Goal: Navigation & Orientation: Find specific page/section

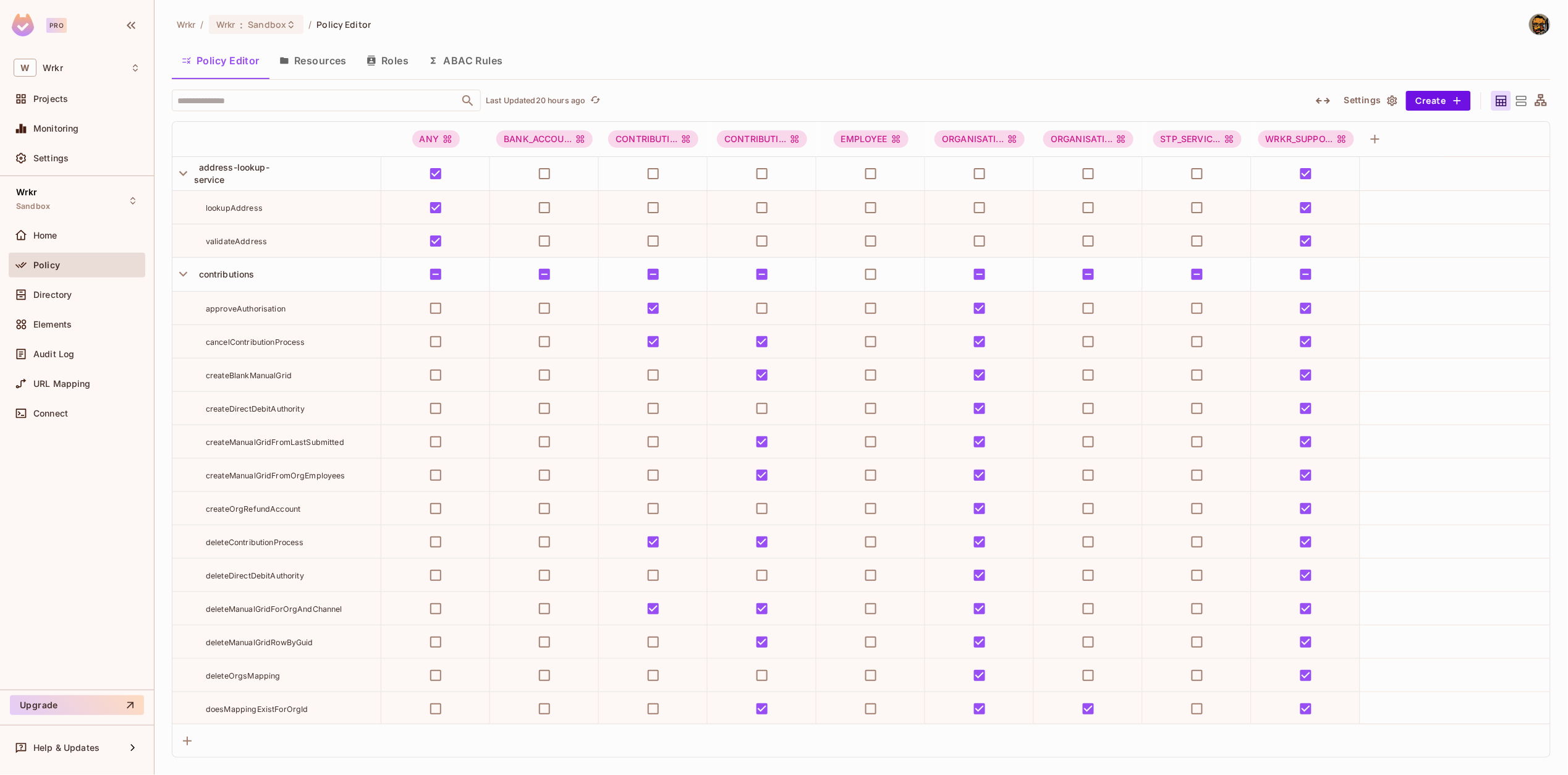
scroll to position [12039, 0]
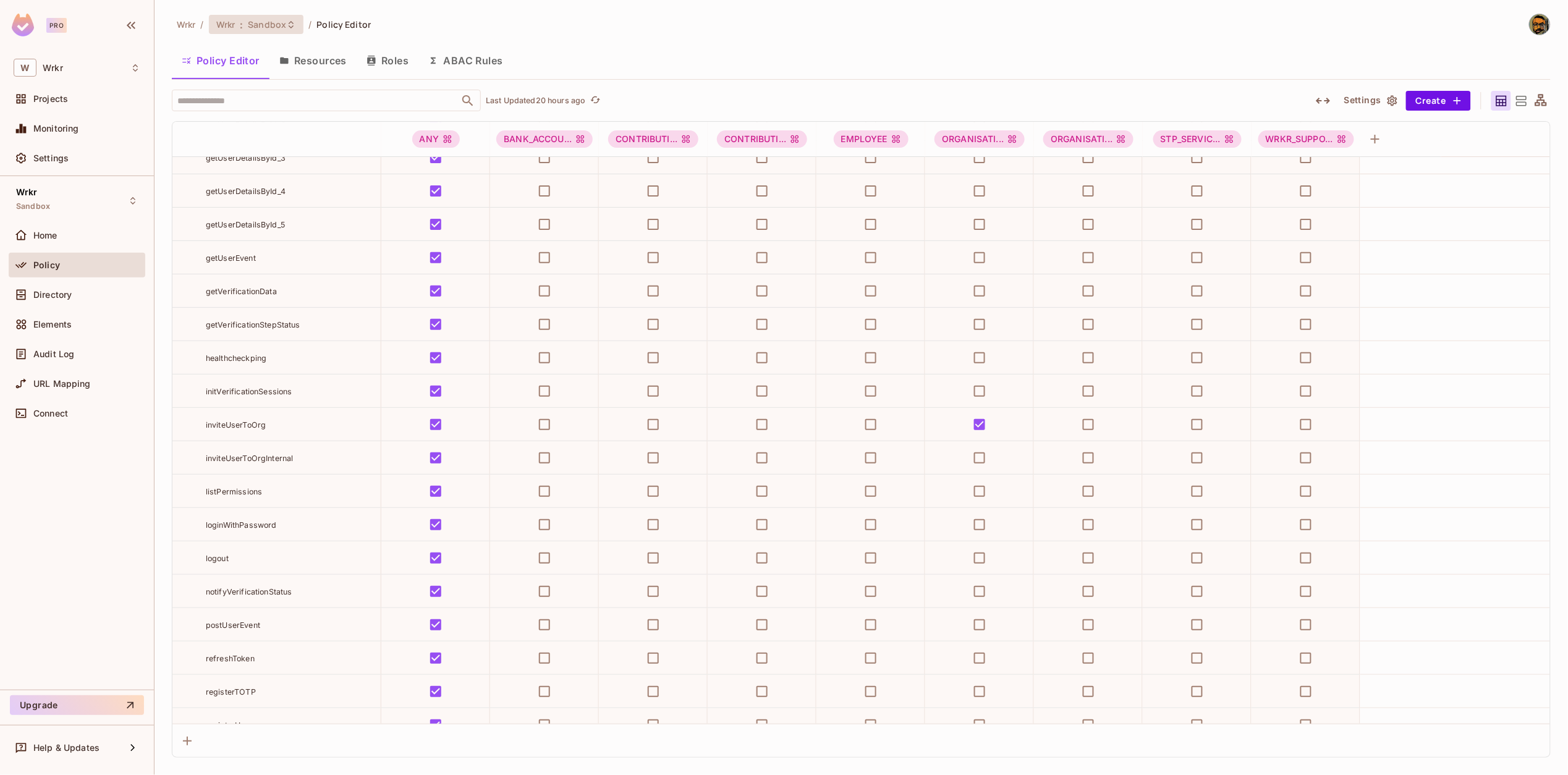
click at [268, 15] on div "Wrkr : Sandbox" at bounding box center [256, 24] width 95 height 19
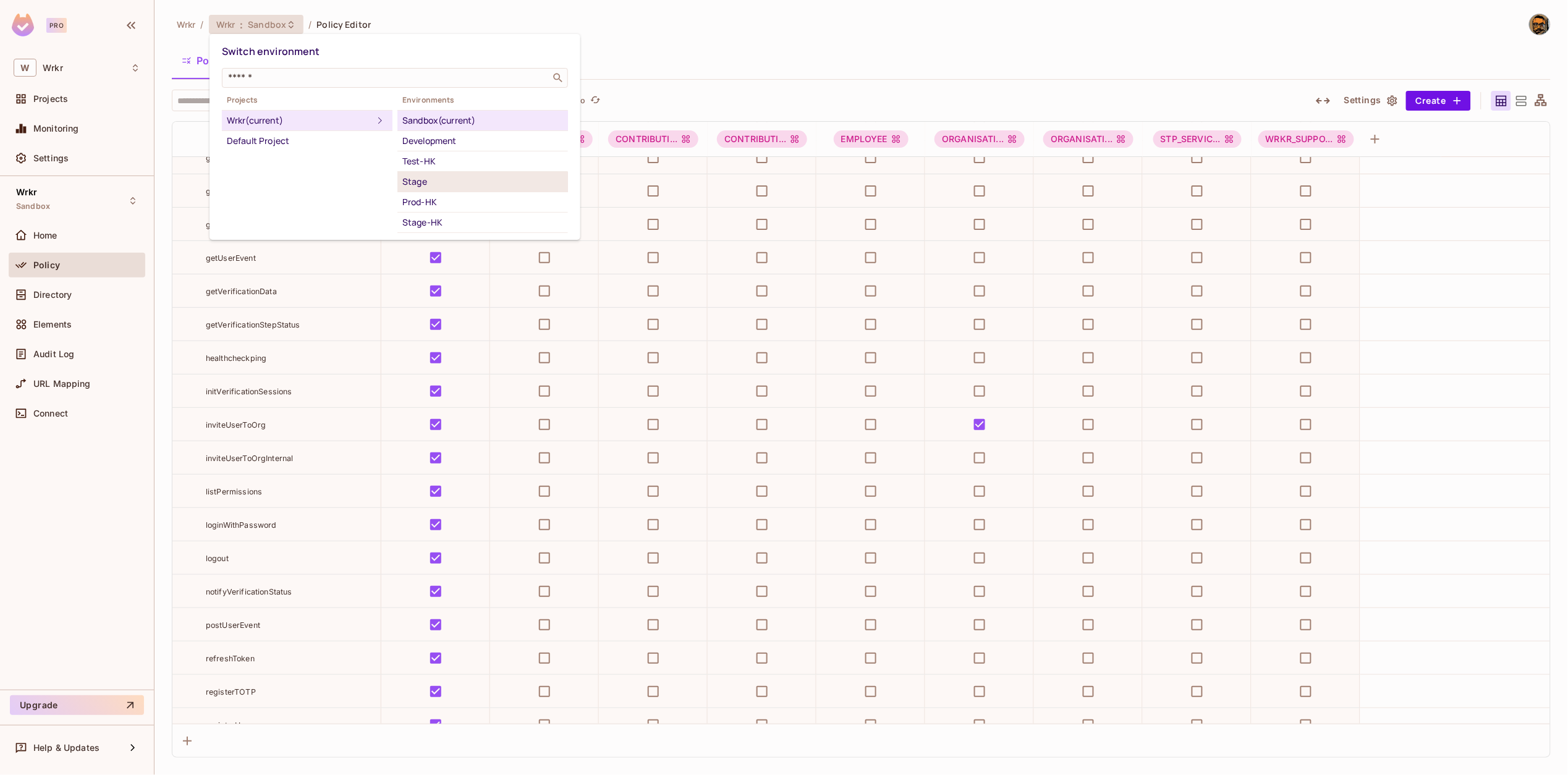
click at [484, 182] on div "Stage" at bounding box center [483, 182] width 161 height 15
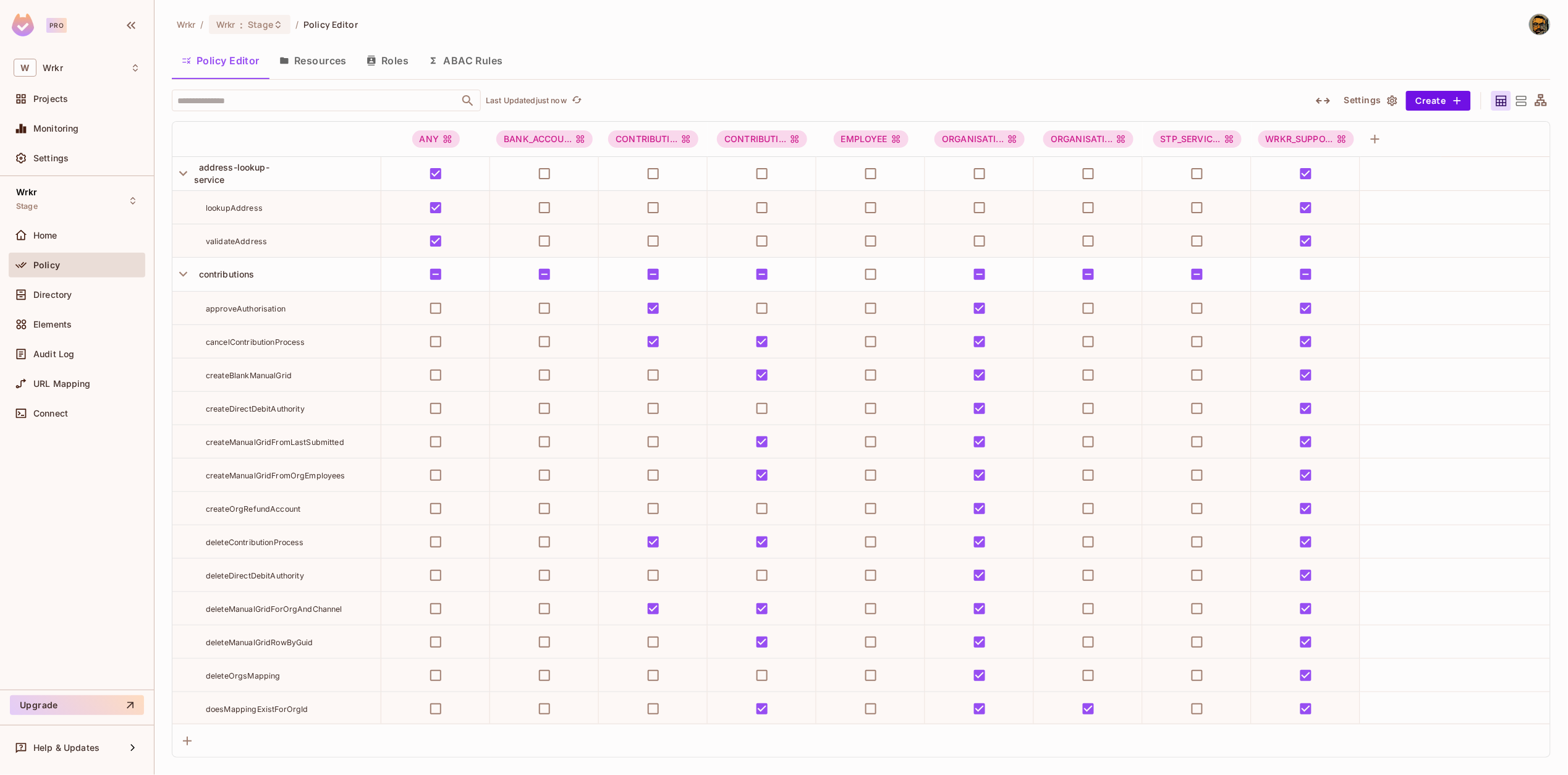
scroll to position [9301, 0]
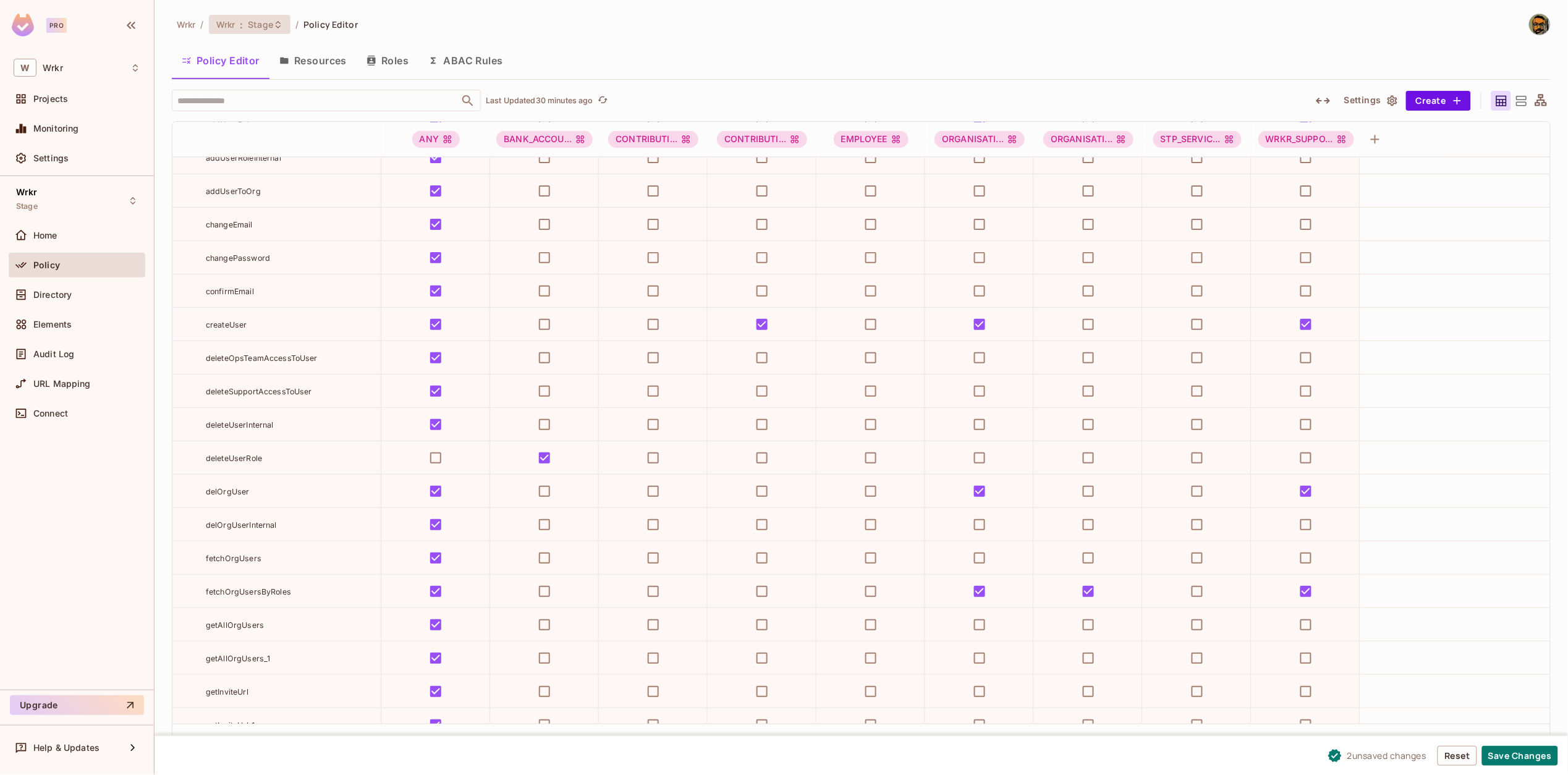
click at [271, 24] on span "Stage" at bounding box center [261, 25] width 25 height 11
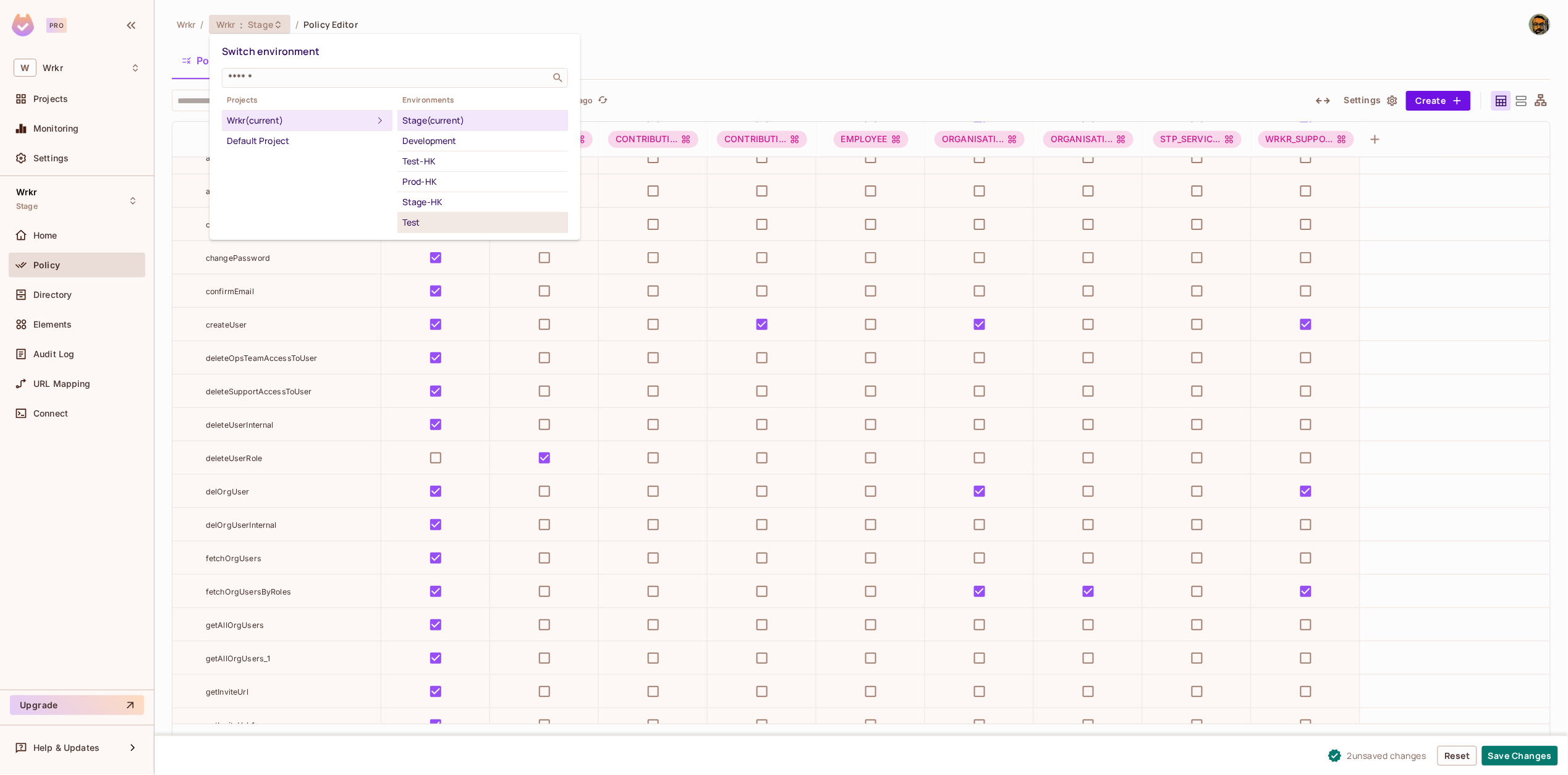
click at [430, 221] on div "Test" at bounding box center [483, 223] width 161 height 15
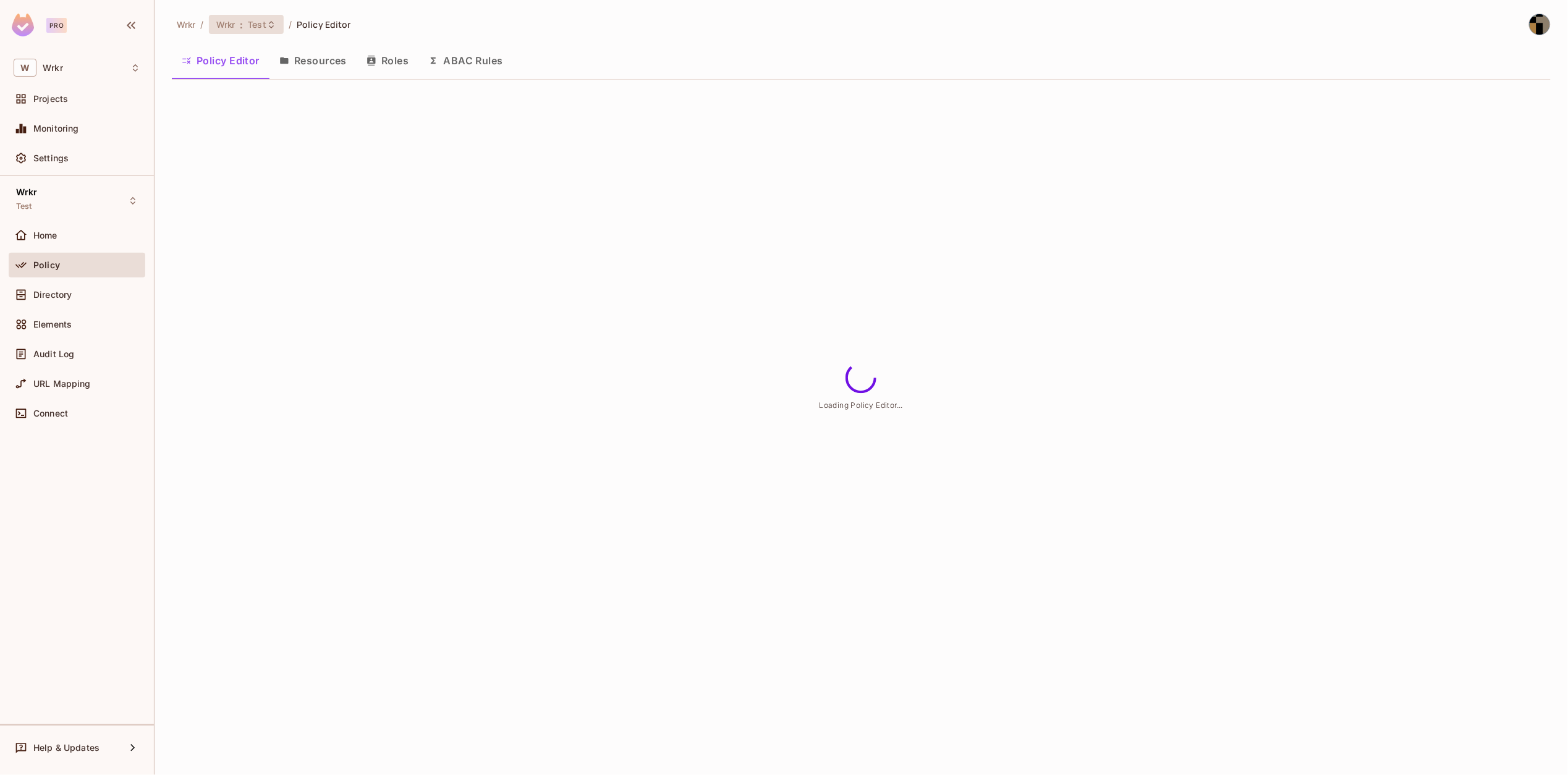
click at [247, 24] on div "Wrkr : Test" at bounding box center [238, 25] width 45 height 11
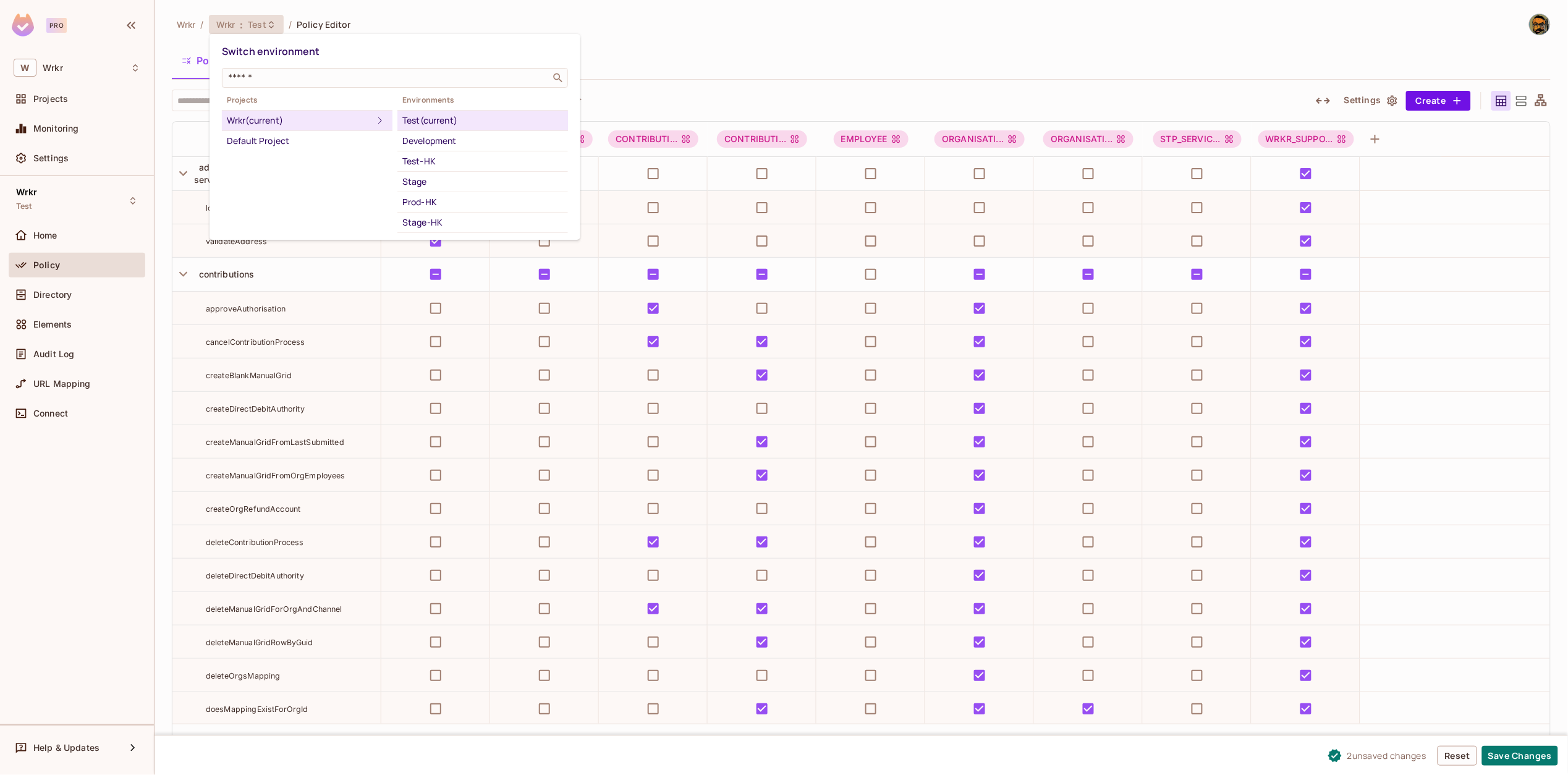
click at [701, 66] on div at bounding box center [784, 388] width 1568 height 775
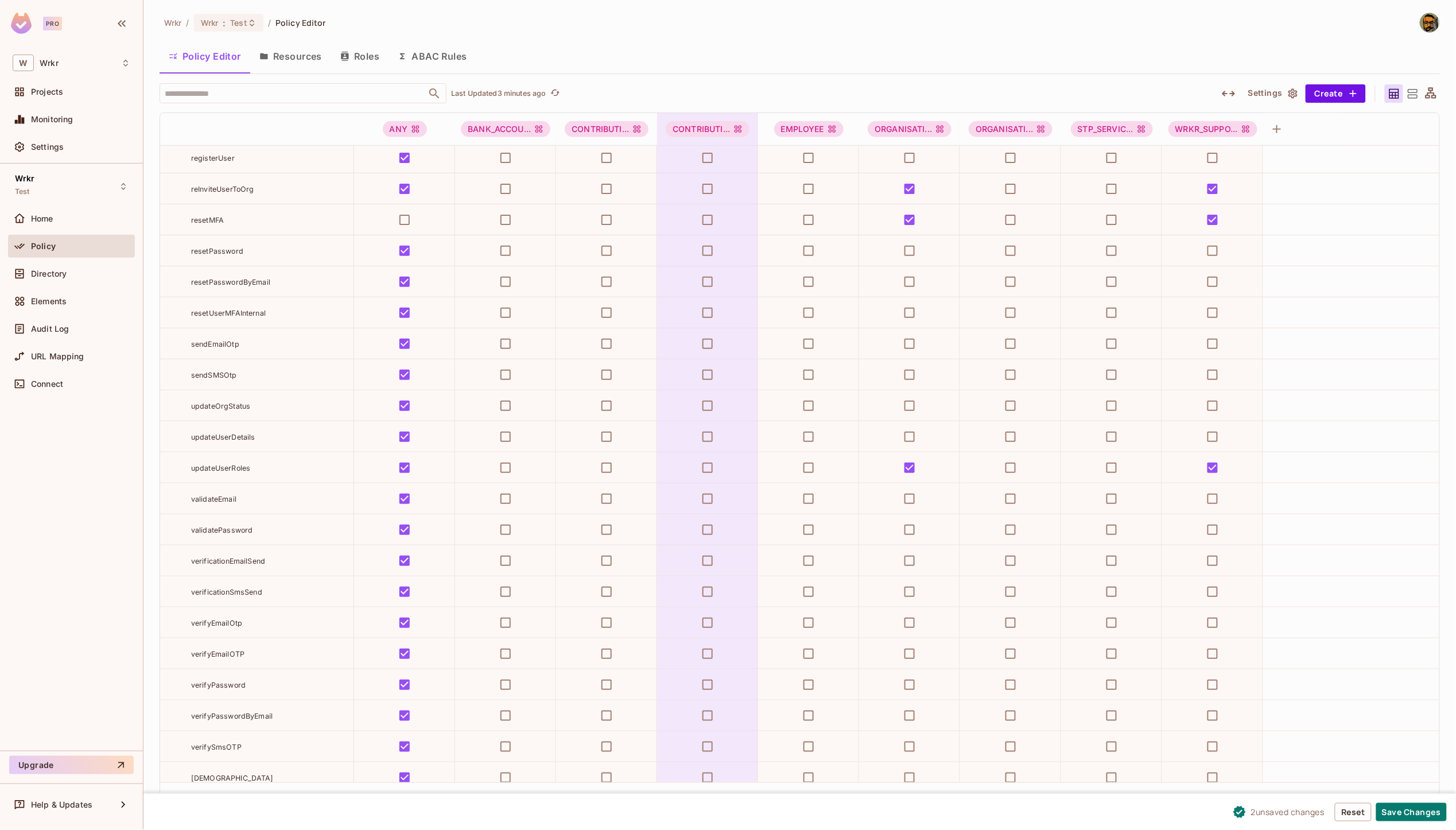
scroll to position [11673, 0]
